Goal: Information Seeking & Learning: Learn about a topic

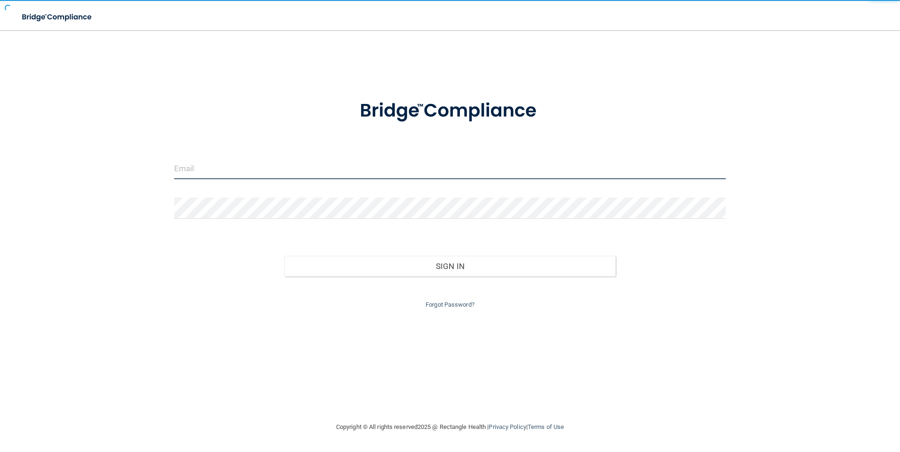
click at [222, 168] on input "email" at bounding box center [450, 168] width 552 height 21
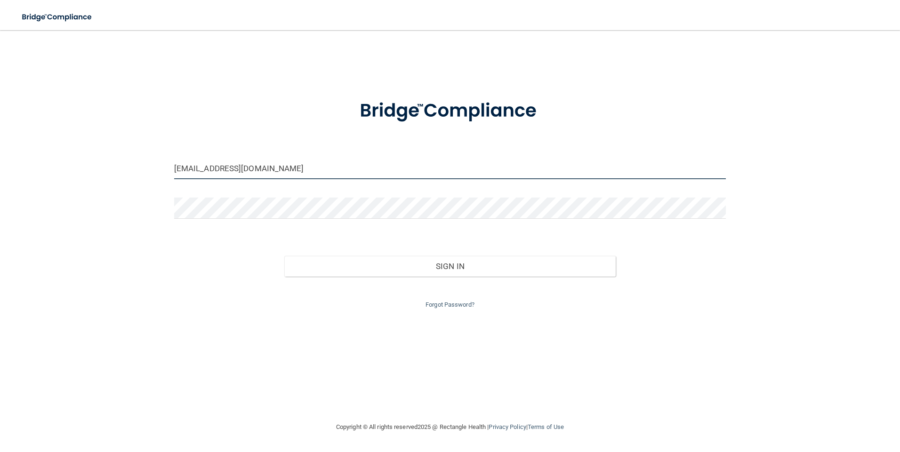
type input "[EMAIL_ADDRESS][DOMAIN_NAME]"
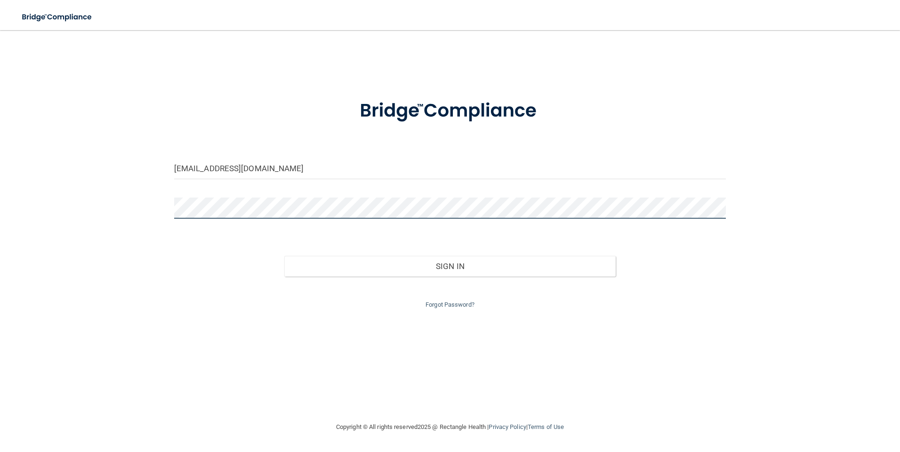
click at [284, 256] on button "Sign In" at bounding box center [449, 266] width 331 height 21
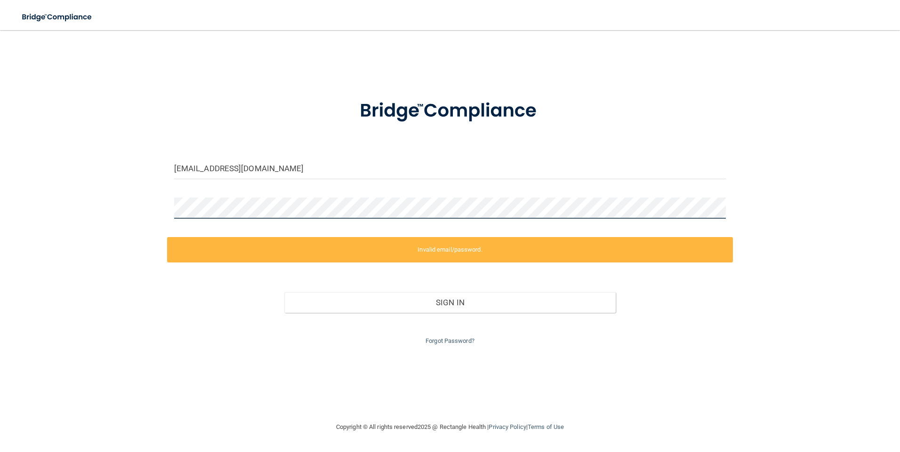
click at [149, 215] on div "kgpoole5@gmail.com Invalid email/password. You don't have permission to access …" at bounding box center [450, 226] width 862 height 373
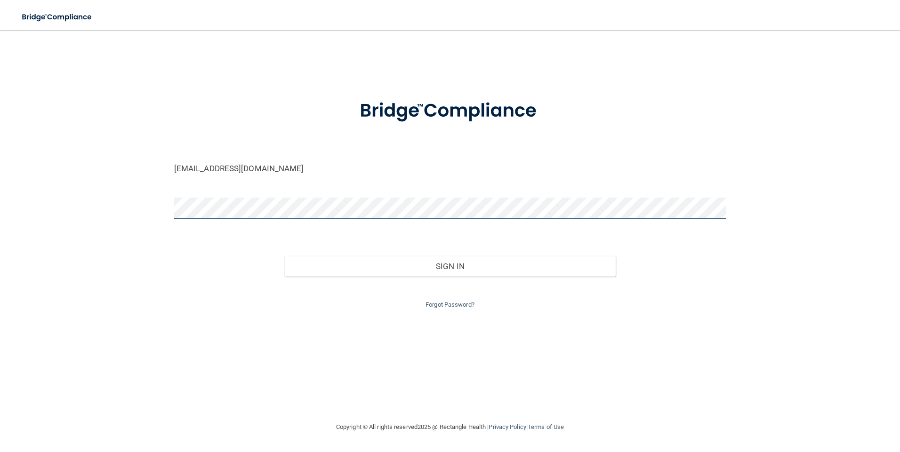
click at [284, 256] on button "Sign In" at bounding box center [449, 266] width 331 height 21
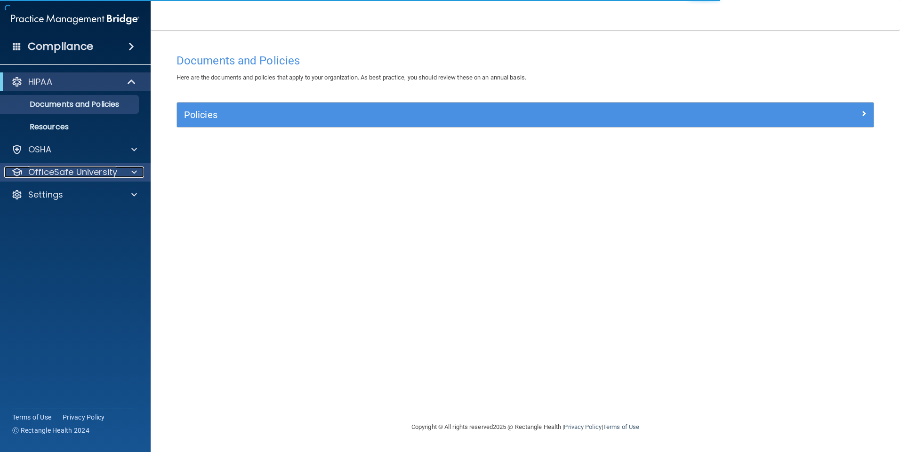
click at [66, 175] on p "OfficeSafe University" at bounding box center [72, 172] width 89 height 11
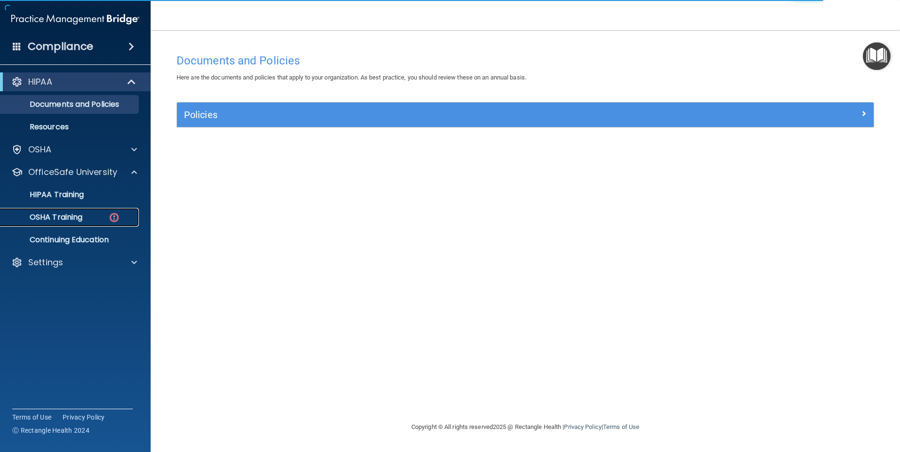
click at [87, 213] on link "OSHA Training" at bounding box center [65, 217] width 148 height 19
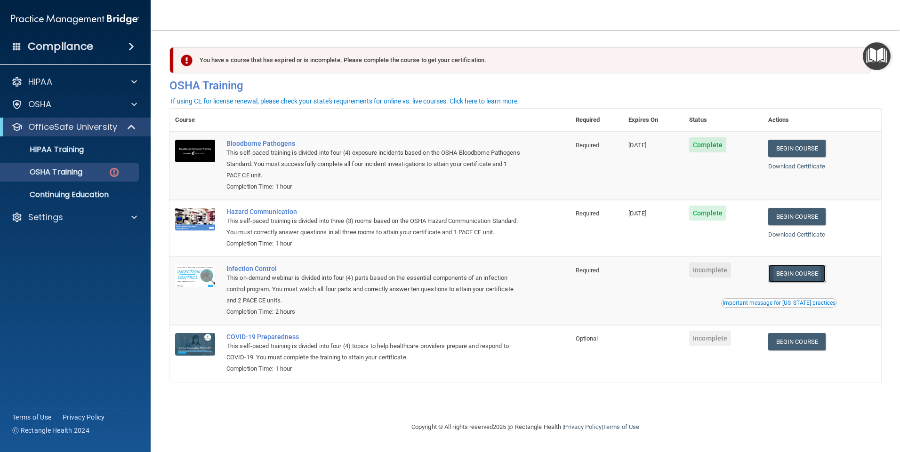
click at [803, 282] on link "Begin Course" at bounding box center [796, 273] width 57 height 17
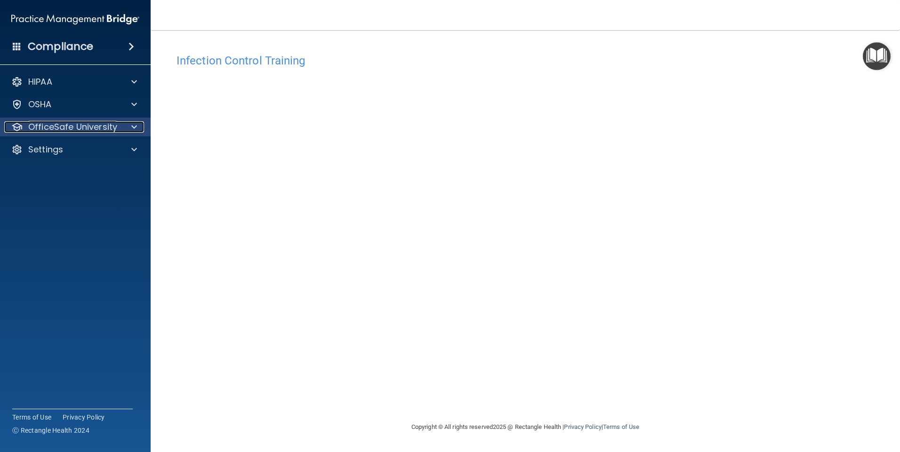
click at [83, 131] on p "OfficeSafe University" at bounding box center [72, 126] width 89 height 11
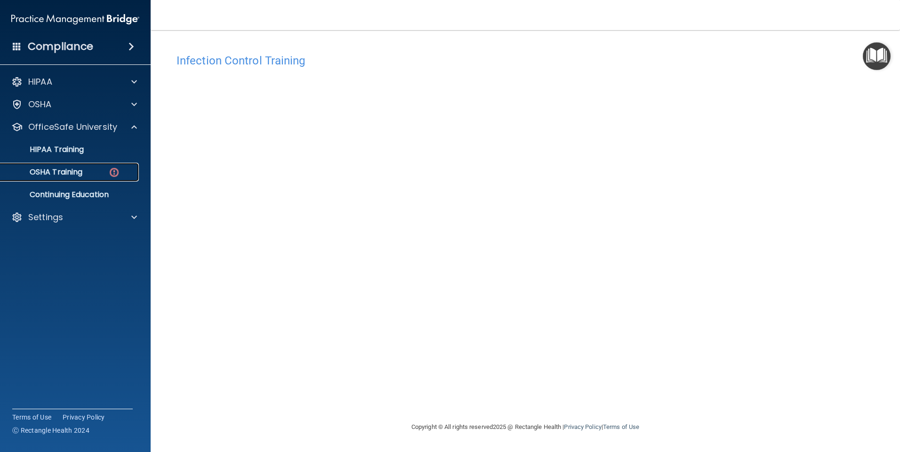
click at [103, 172] on div "OSHA Training" at bounding box center [70, 172] width 128 height 9
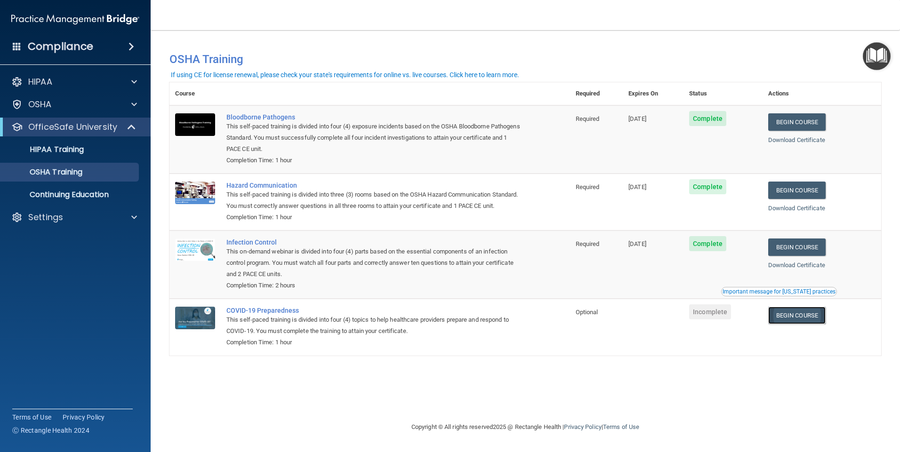
click at [816, 324] on link "Begin Course" at bounding box center [796, 315] width 57 height 17
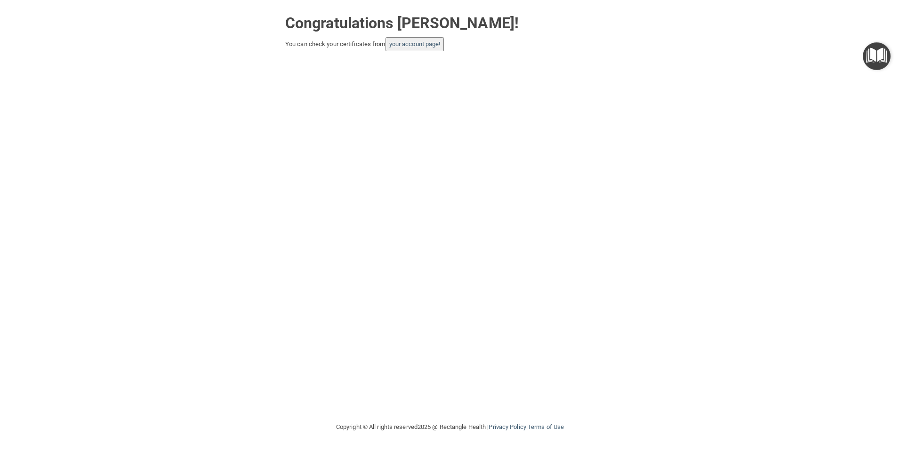
click at [426, 39] on button "your account page!" at bounding box center [414, 44] width 59 height 14
click at [424, 43] on link "your account page!" at bounding box center [414, 43] width 51 height 7
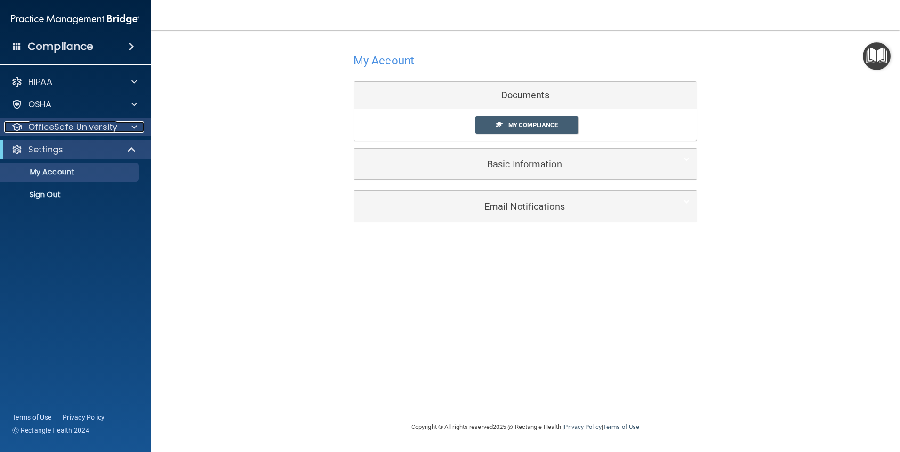
click at [74, 129] on p "OfficeSafe University" at bounding box center [72, 126] width 89 height 11
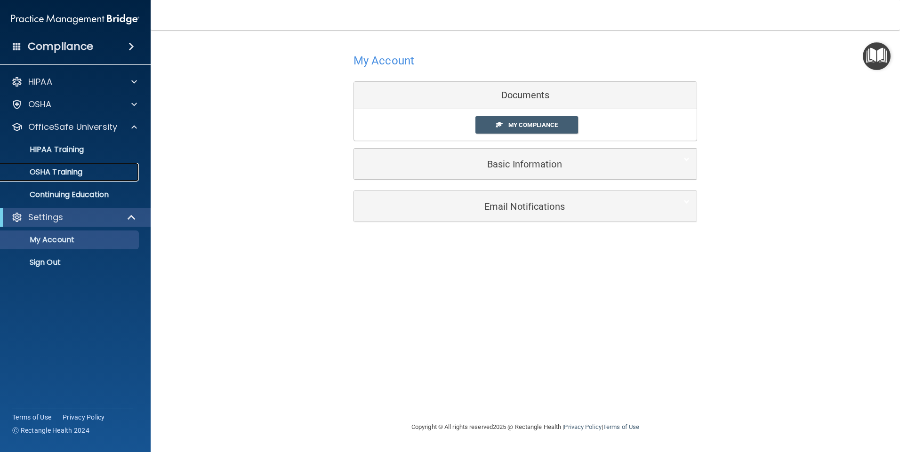
click at [84, 177] on link "OSHA Training" at bounding box center [65, 172] width 148 height 19
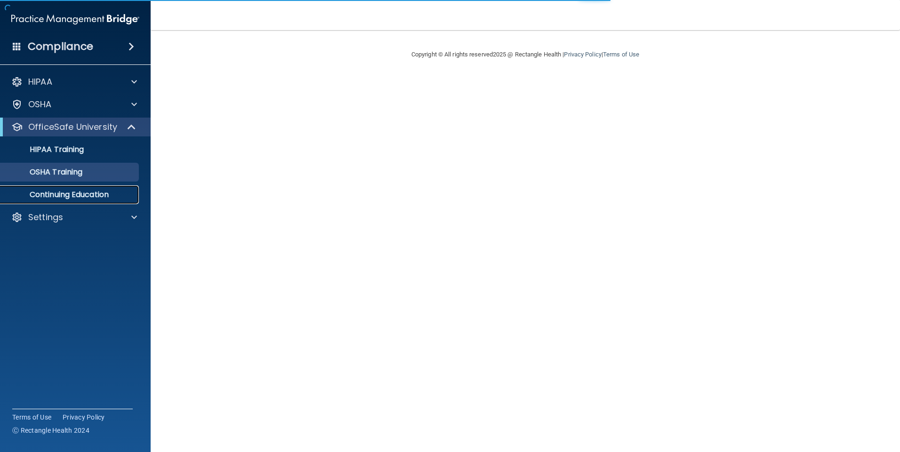
click at [87, 199] on p "Continuing Education" at bounding box center [70, 194] width 128 height 9
